Goal: Information Seeking & Learning: Learn about a topic

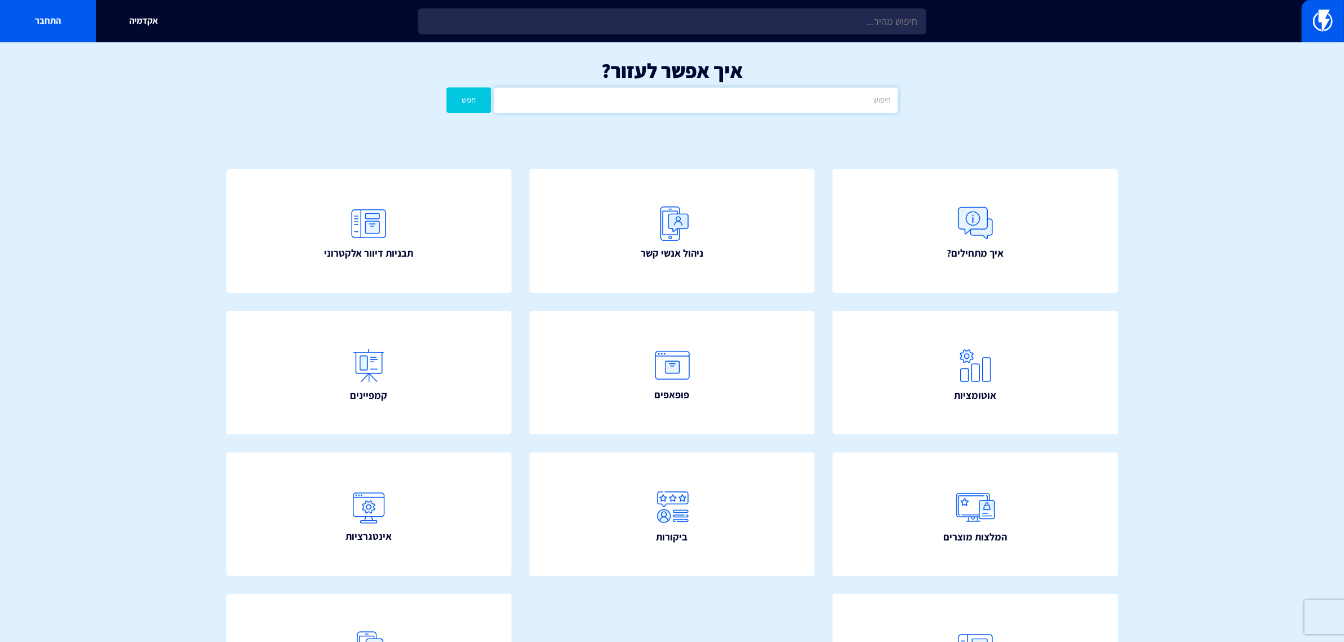
click at [808, 106] on input "text" at bounding box center [696, 100] width 404 height 25
type input "פייסבוק"
click at [447, 88] on button "חפש" at bounding box center [469, 100] width 45 height 25
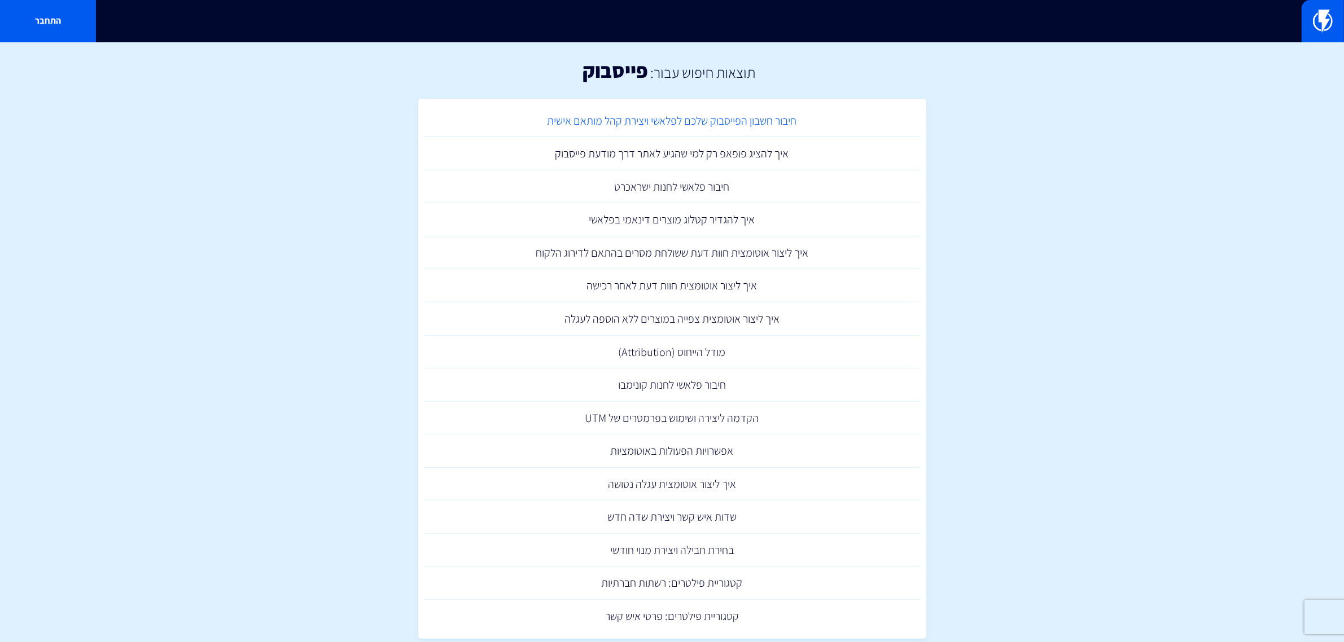
click at [759, 129] on link "חיבור חשבון הפייסבוק שלכם לפלאשי ויצירת קהל מותאם אישית" at bounding box center [672, 120] width 497 height 33
